Goal: Transaction & Acquisition: Purchase product/service

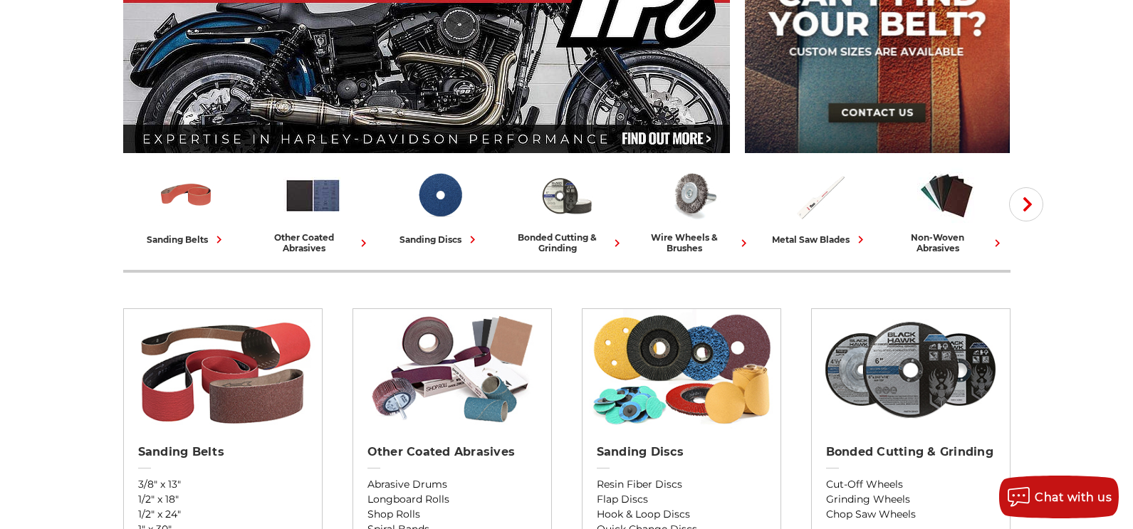
scroll to position [356, 0]
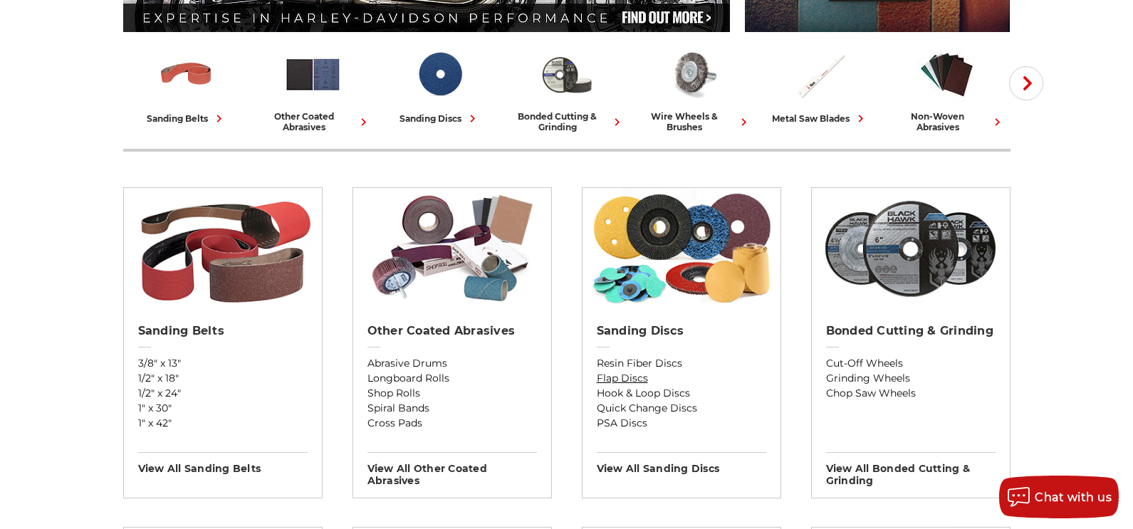
click at [612, 380] on link "Flap Discs" at bounding box center [681, 378] width 169 height 15
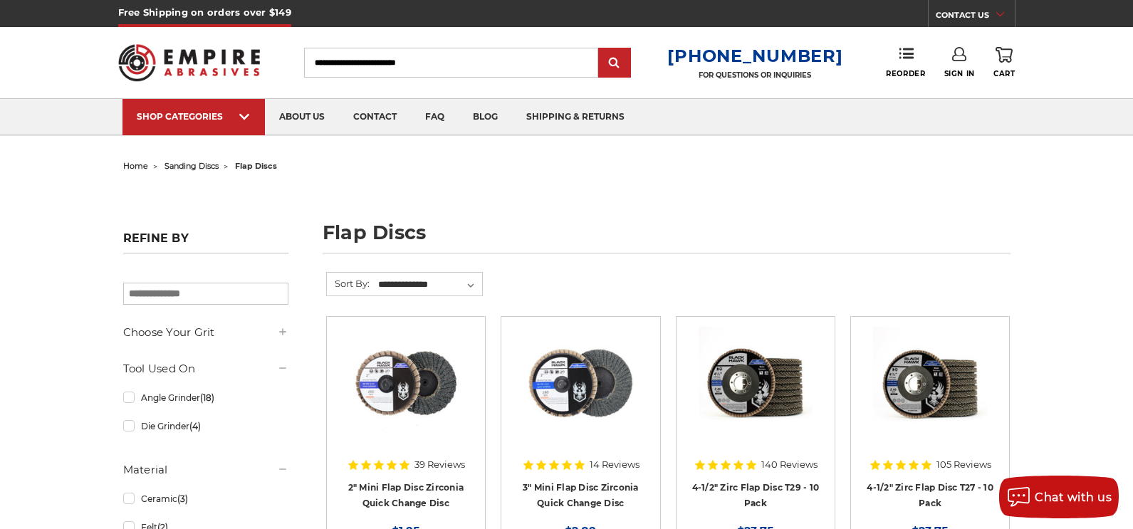
type input "**********"
click at [968, 68] on link "Sign In" at bounding box center [959, 62] width 31 height 31
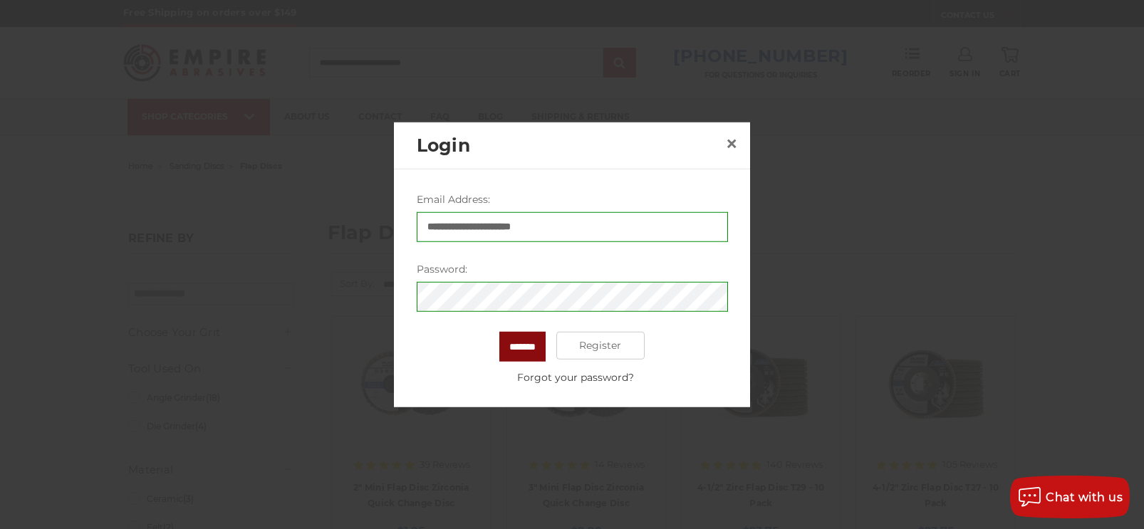
click at [513, 352] on input "*******" at bounding box center [522, 346] width 46 height 30
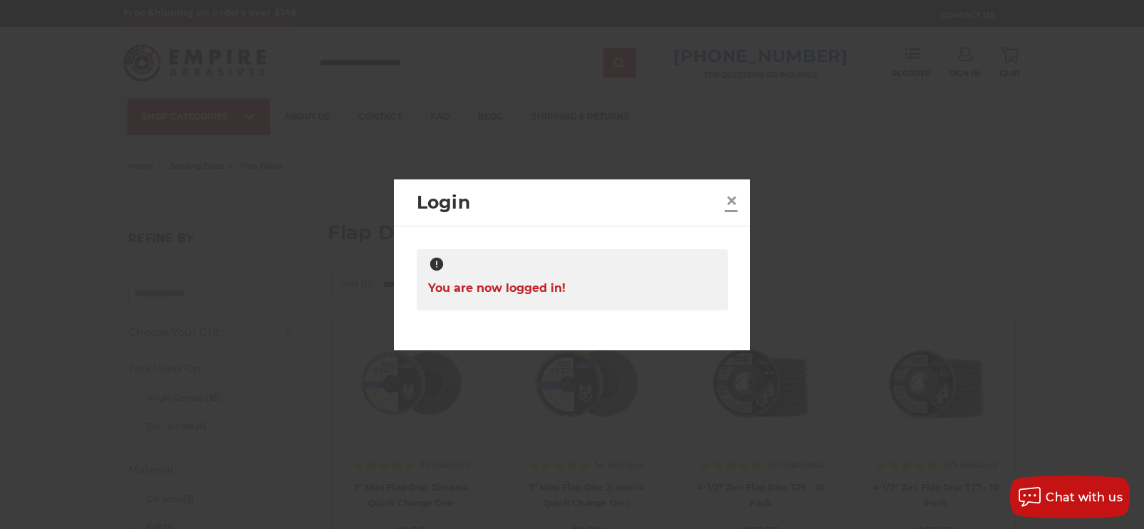
click at [726, 204] on span "×" at bounding box center [731, 201] width 13 height 28
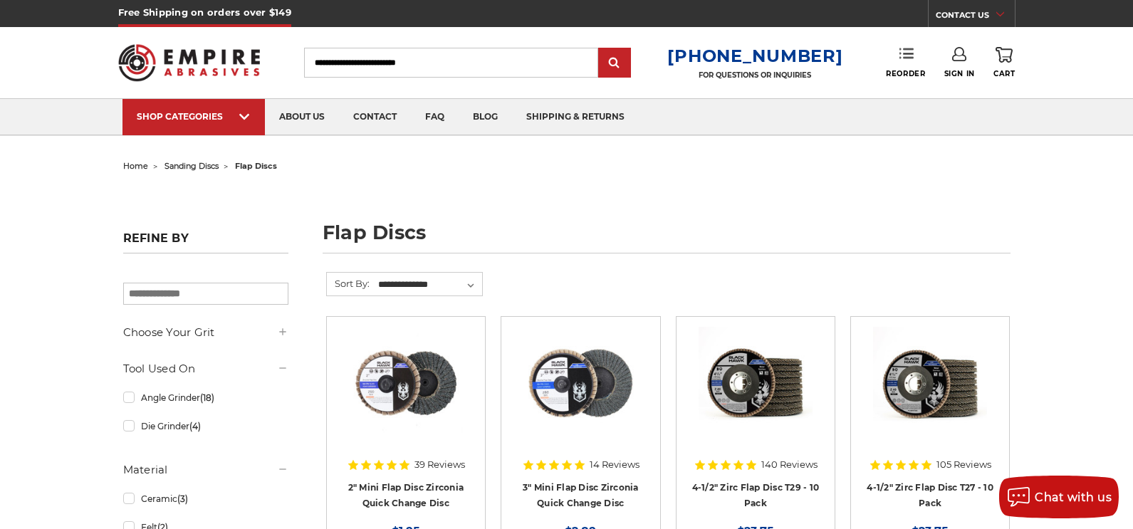
click at [902, 58] on use at bounding box center [906, 53] width 14 height 10
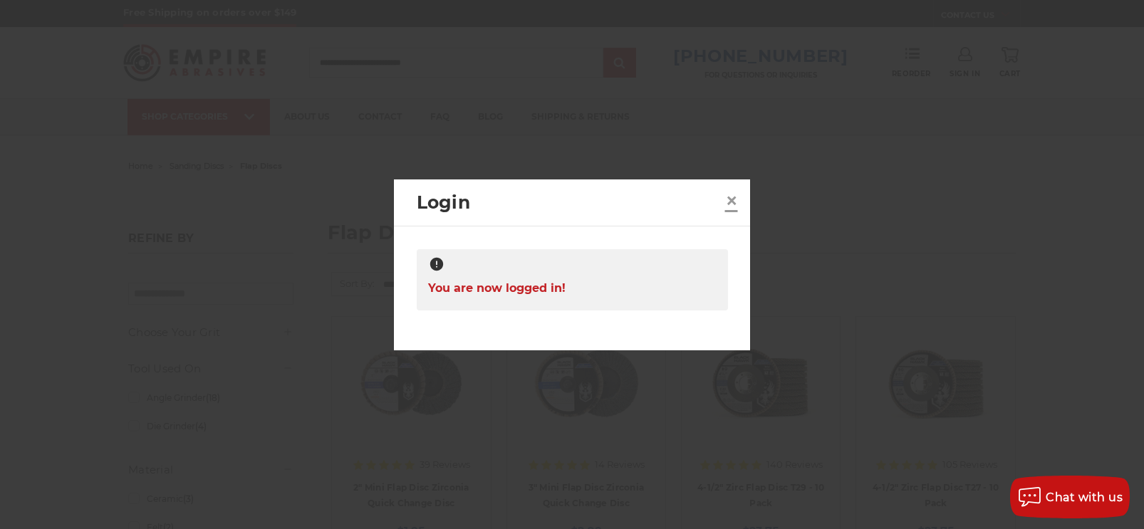
click at [725, 199] on span "×" at bounding box center [731, 201] width 13 height 28
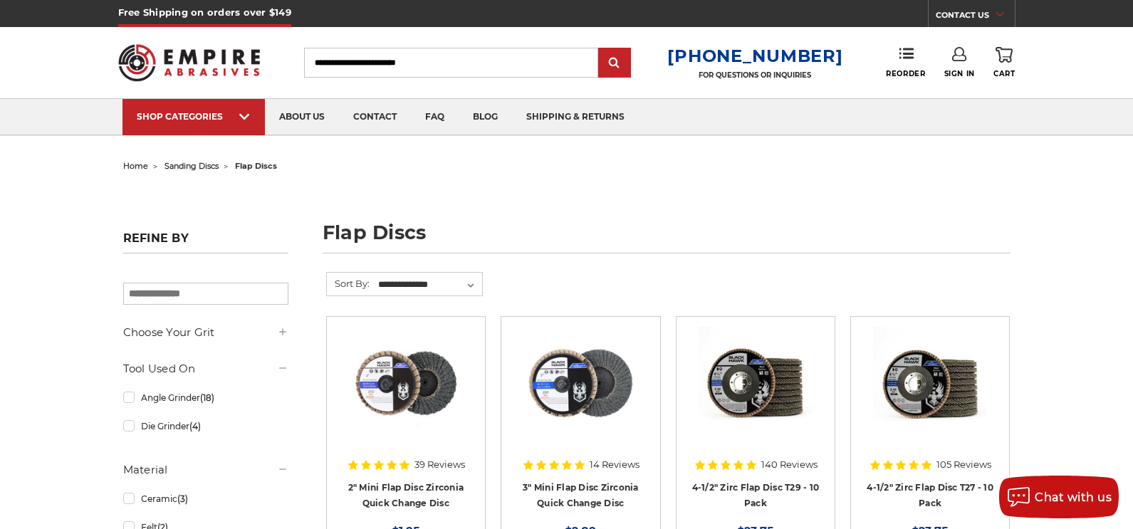
click at [958, 59] on icon at bounding box center [959, 54] width 14 height 14
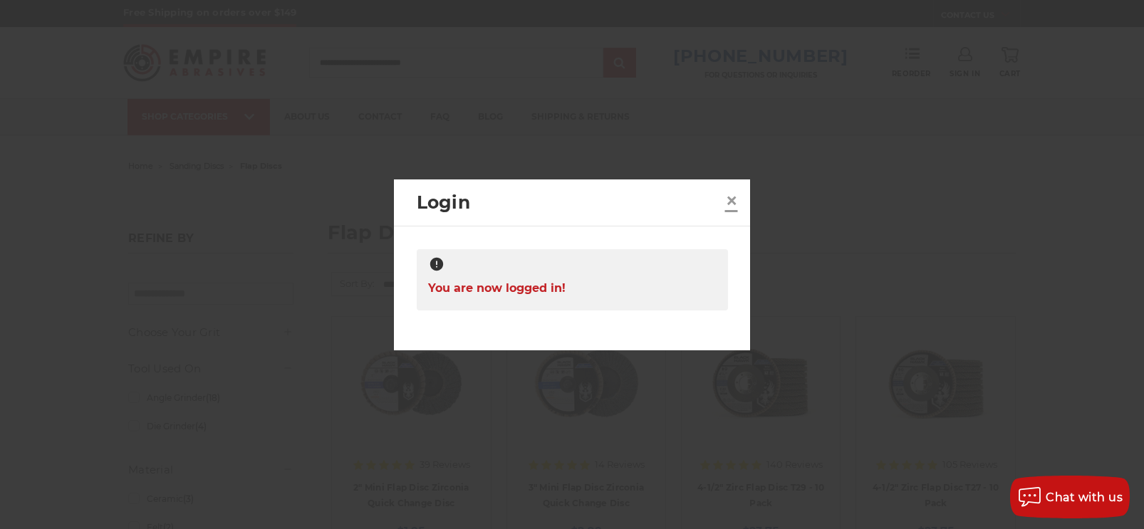
click at [726, 198] on span "×" at bounding box center [731, 201] width 13 height 28
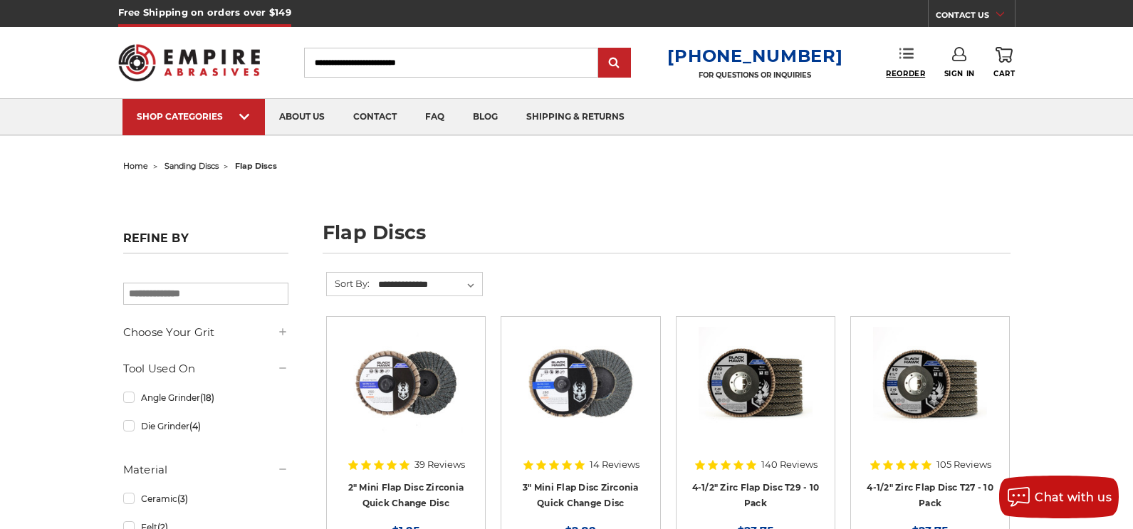
click at [905, 73] on span "Reorder" at bounding box center [905, 73] width 39 height 9
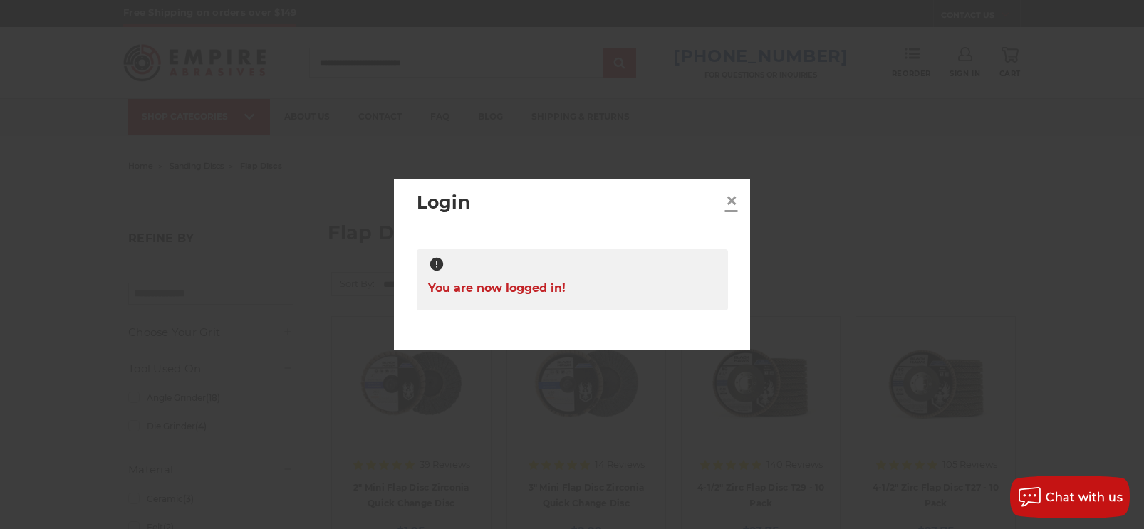
click at [722, 199] on link "×" at bounding box center [731, 200] width 23 height 23
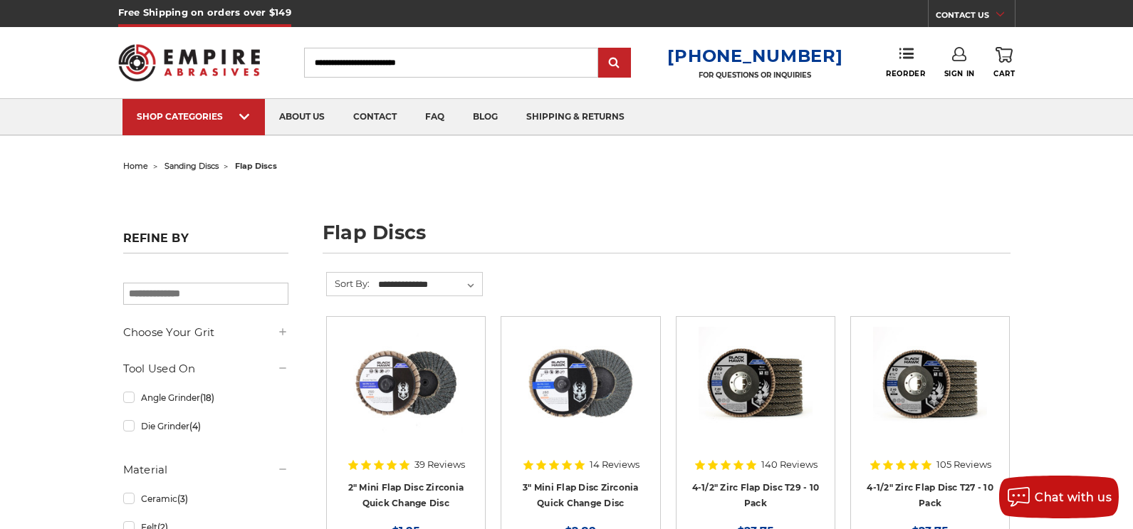
click at [198, 64] on img at bounding box center [189, 63] width 142 height 56
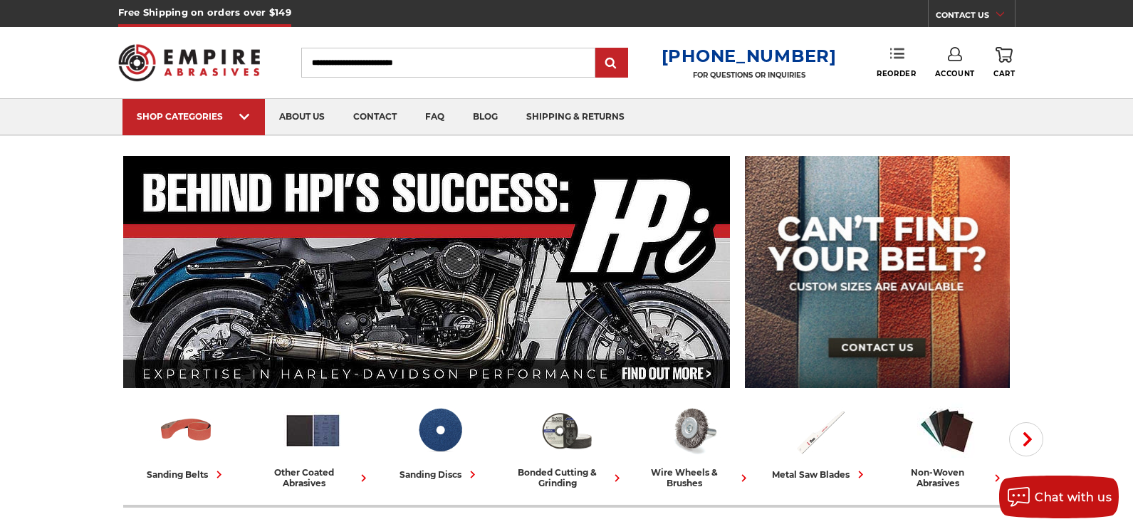
click at [888, 67] on link "Reorder" at bounding box center [896, 62] width 39 height 31
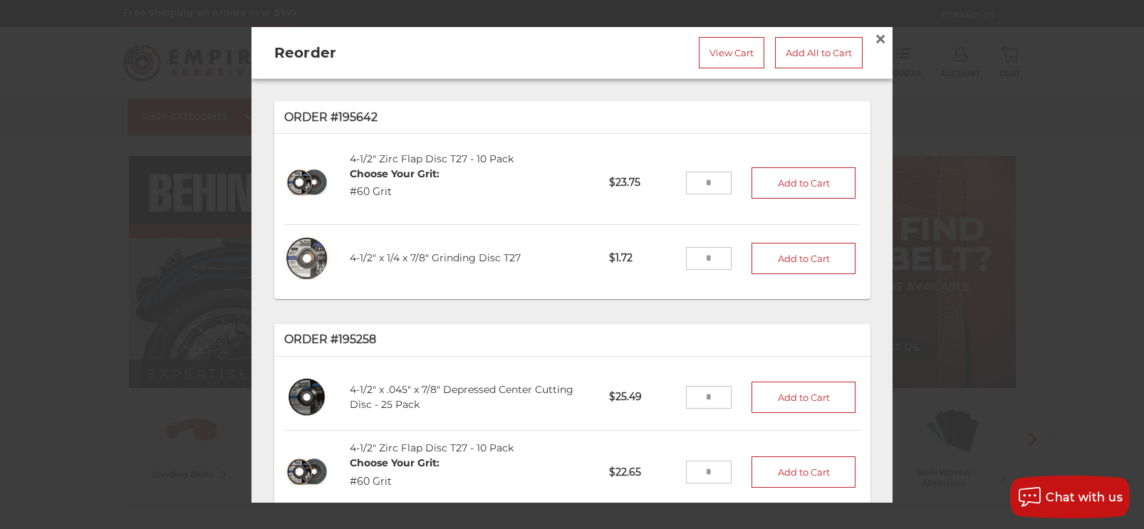
click at [701, 187] on input "tel" at bounding box center [709, 183] width 46 height 23
type input "*"
click at [773, 181] on button "Add to Cart" at bounding box center [803, 182] width 104 height 31
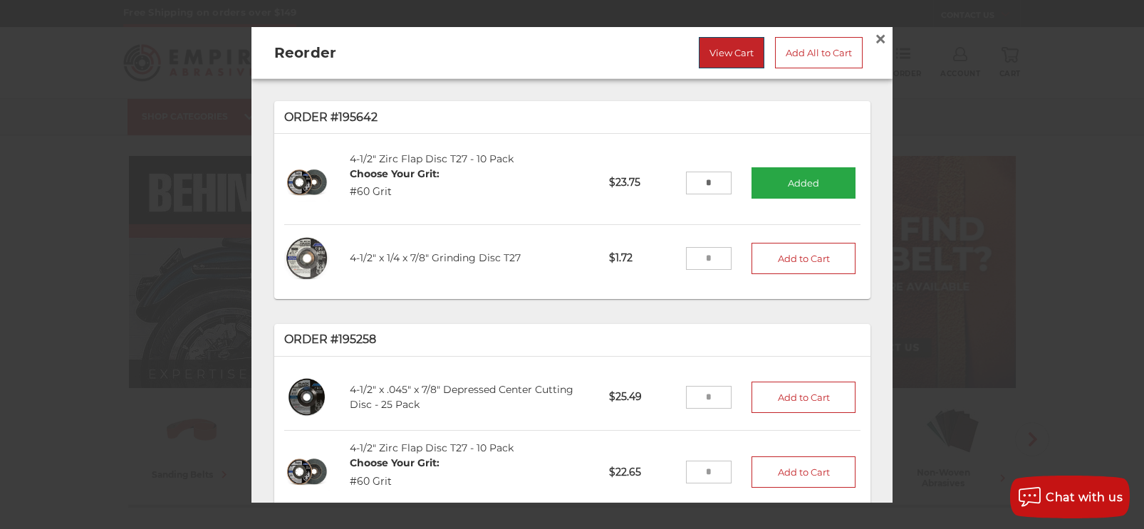
click at [731, 58] on link "View Cart" at bounding box center [732, 51] width 66 height 31
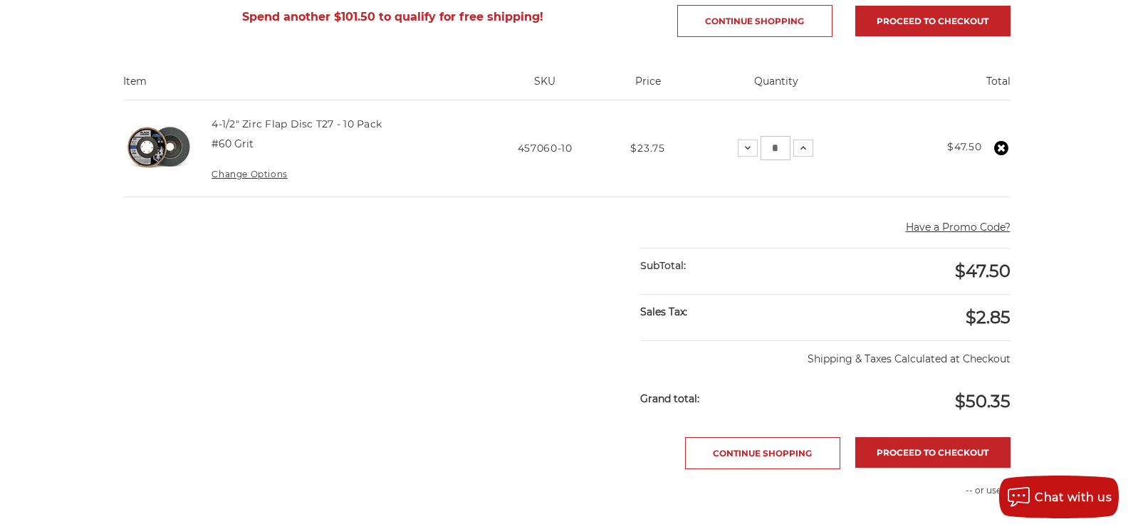
scroll to position [285, 0]
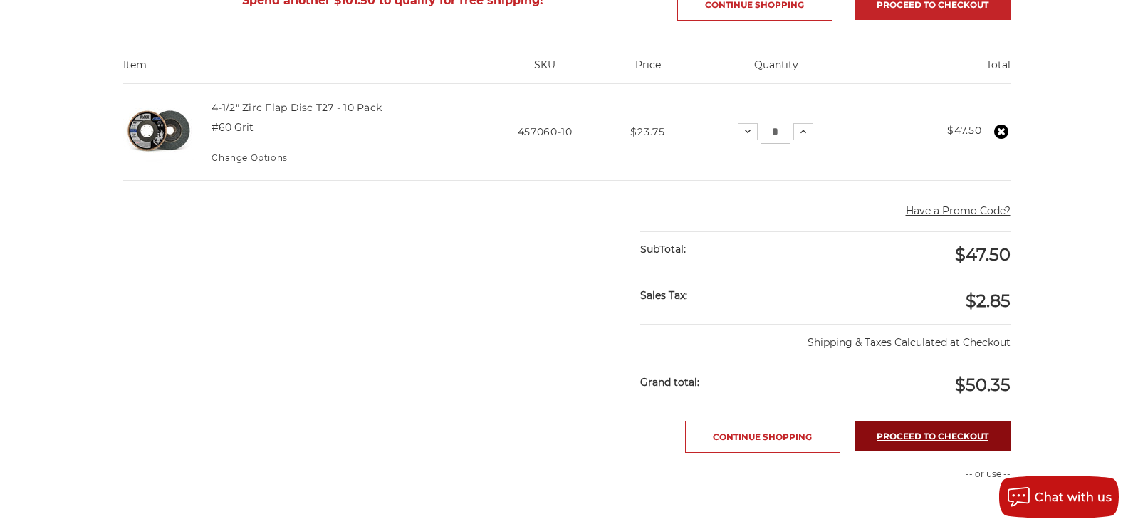
click at [914, 436] on link "Proceed to checkout" at bounding box center [932, 436] width 155 height 31
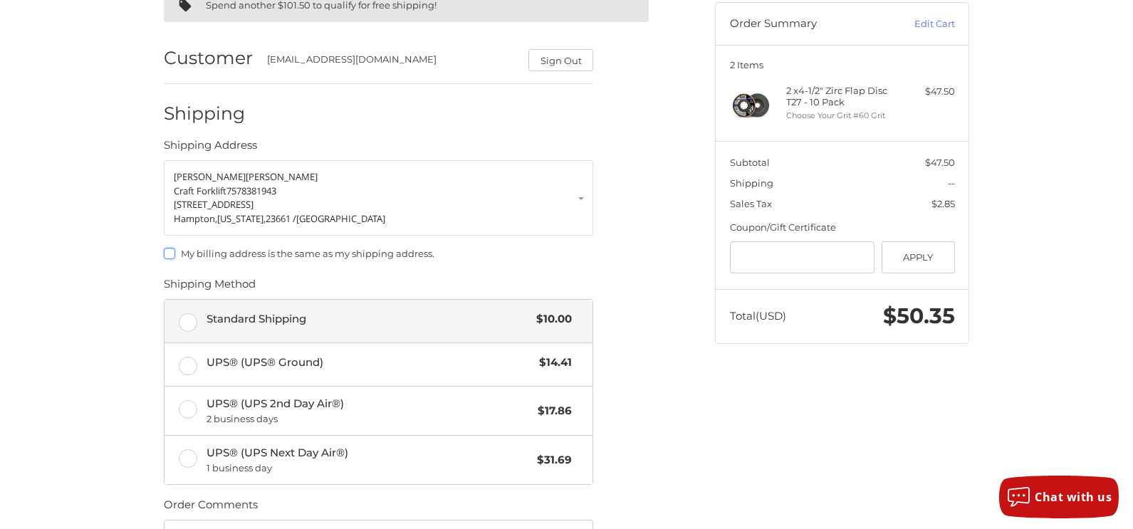
scroll to position [137, 0]
click at [189, 326] on label "Standard Shipping $10.00" at bounding box center [378, 322] width 428 height 43
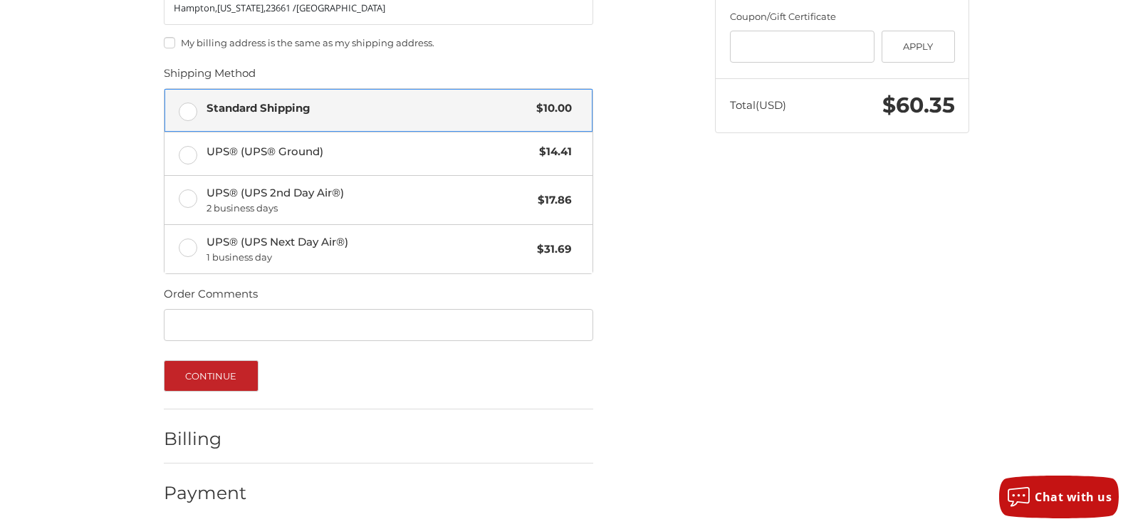
scroll to position [350, 0]
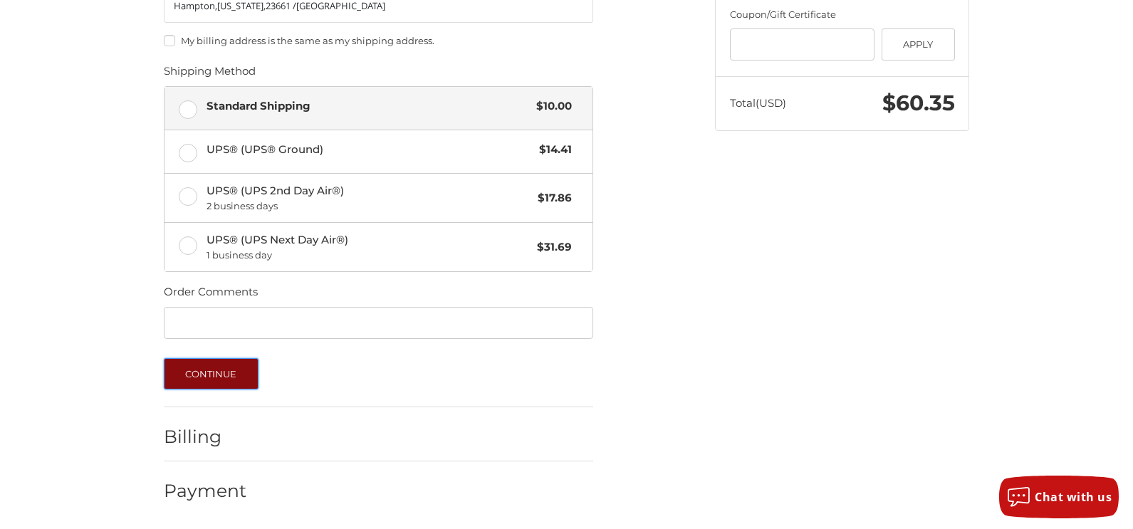
click at [192, 368] on button "Continue" at bounding box center [211, 373] width 95 height 31
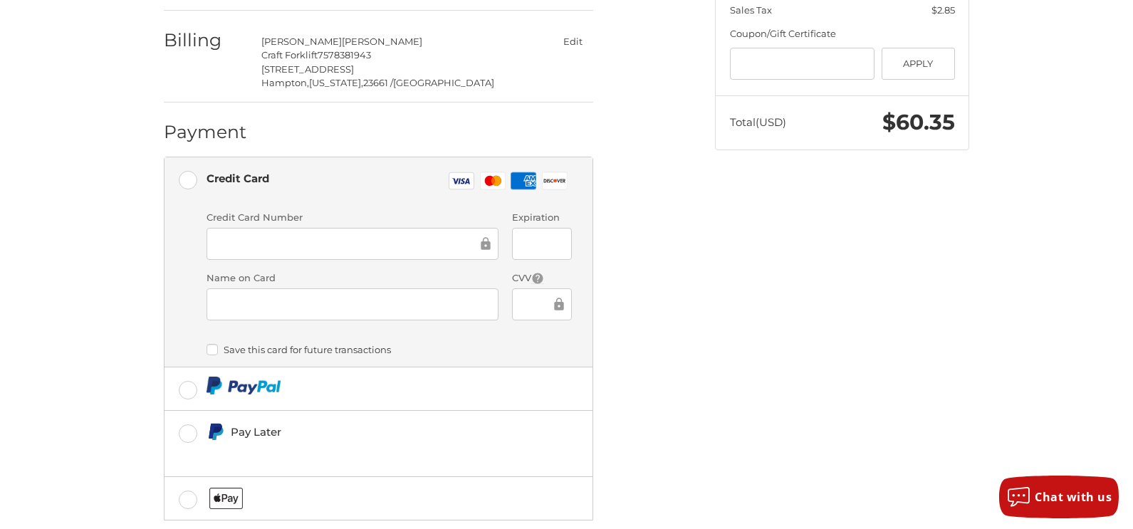
scroll to position [339, 0]
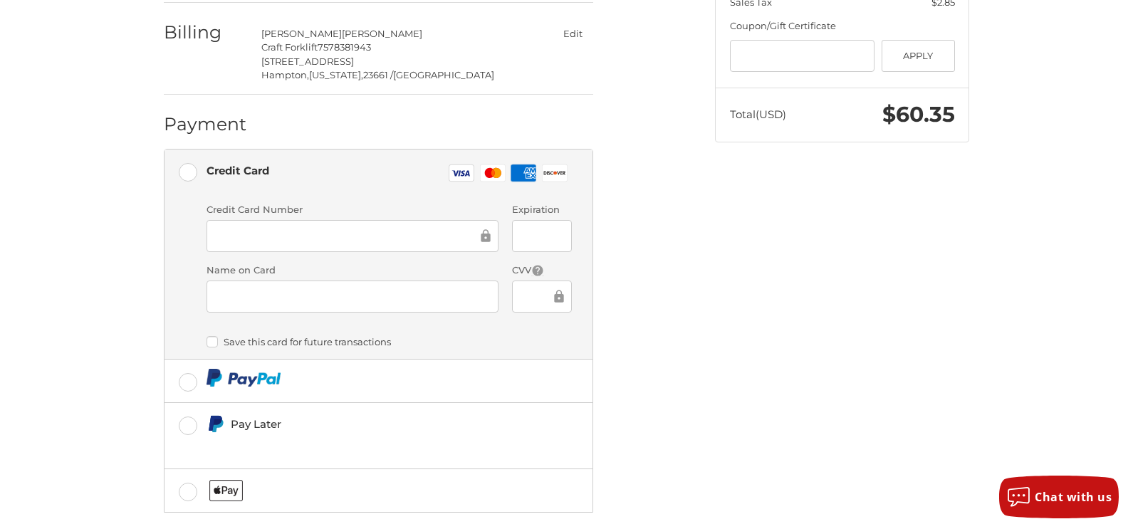
click at [382, 226] on div at bounding box center [353, 236] width 292 height 32
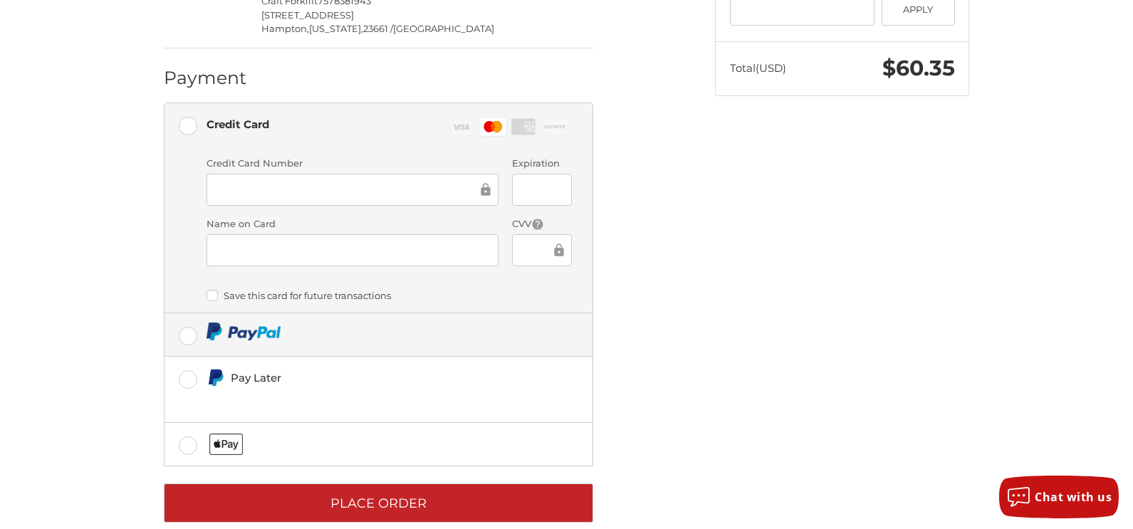
scroll to position [410, 0]
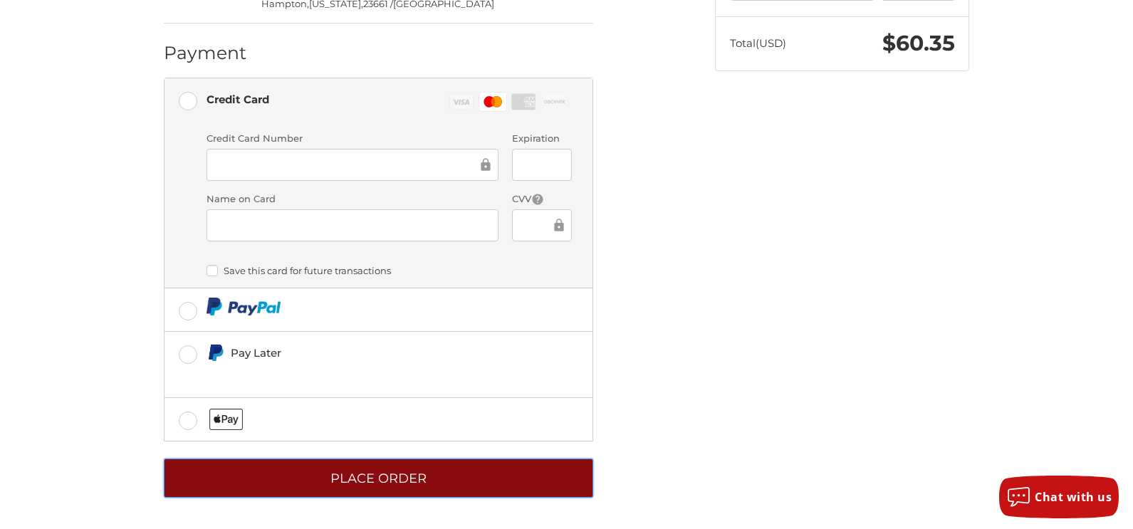
click at [387, 479] on button "Place Order" at bounding box center [378, 478] width 429 height 39
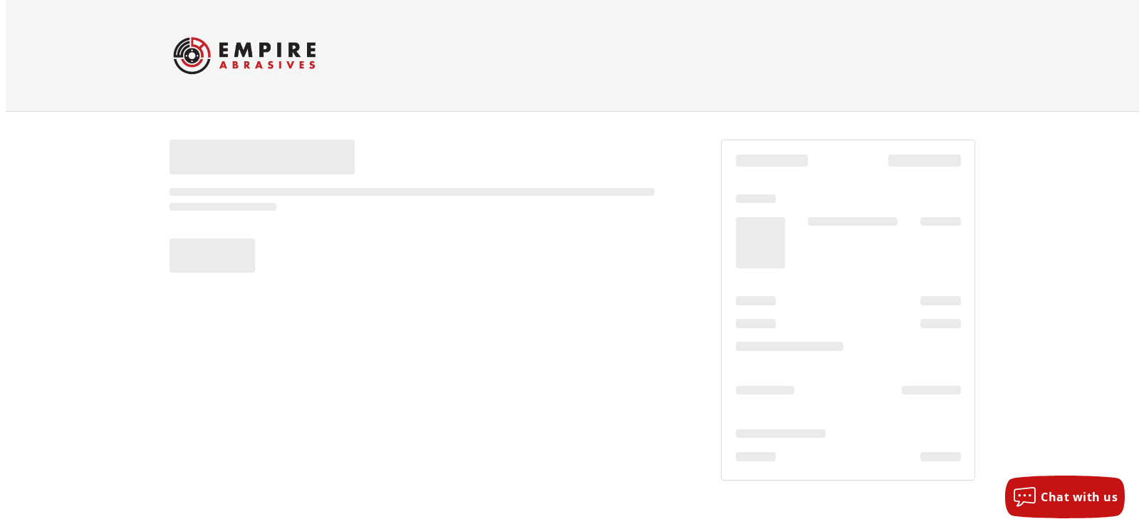
scroll to position [0, 0]
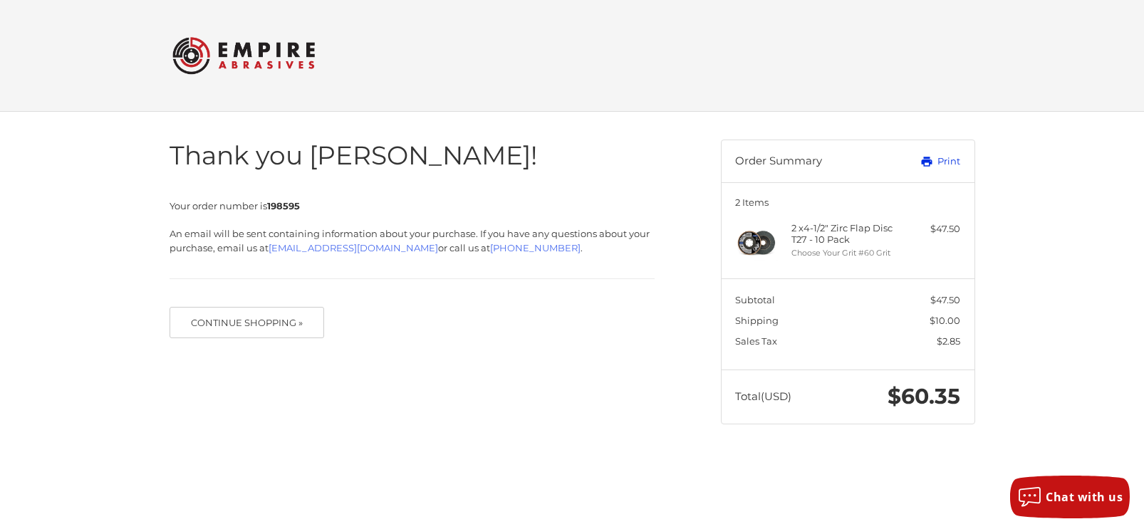
click at [947, 162] on link "Print" at bounding box center [924, 162] width 70 height 14
